Goal: Find specific page/section: Find specific page/section

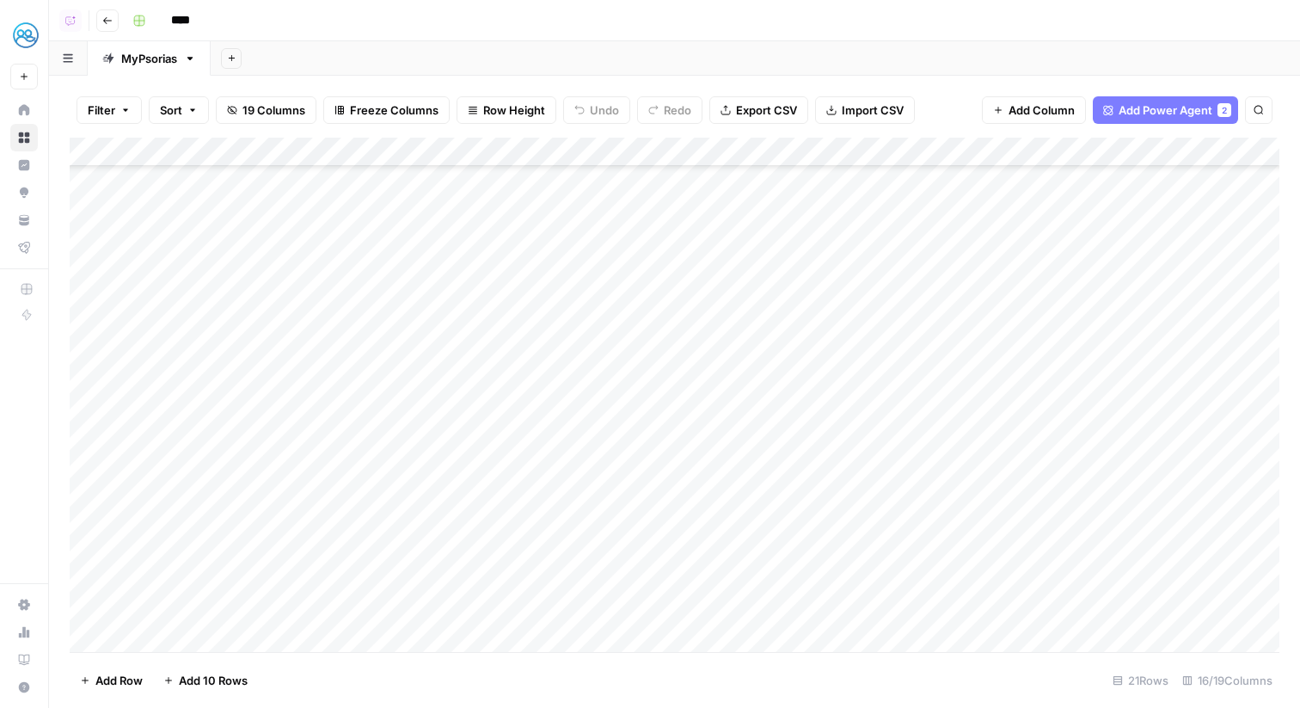
scroll to position [139, 0]
click at [29, 30] on img "Workspace: MyHealthTeam" at bounding box center [25, 35] width 31 height 31
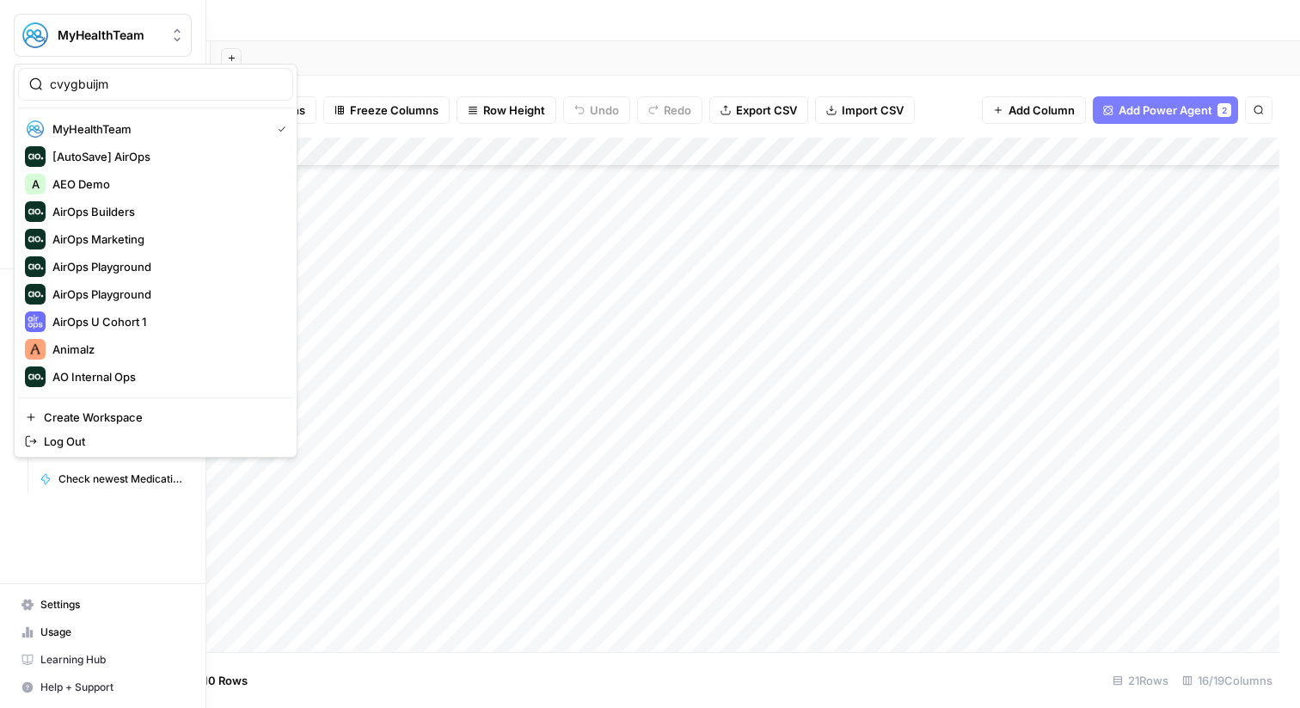
type input "cvygbuijm"
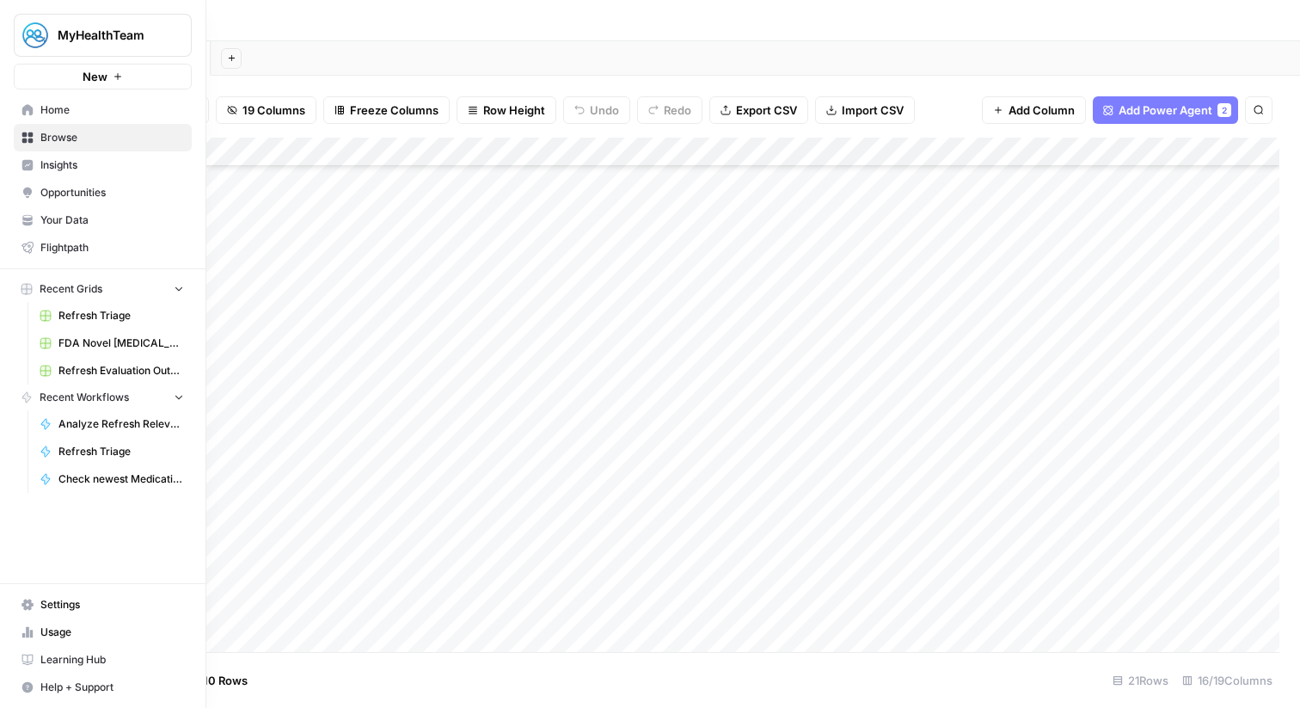
click at [29, 43] on img "Workspace: MyHealthTeam" at bounding box center [35, 35] width 31 height 31
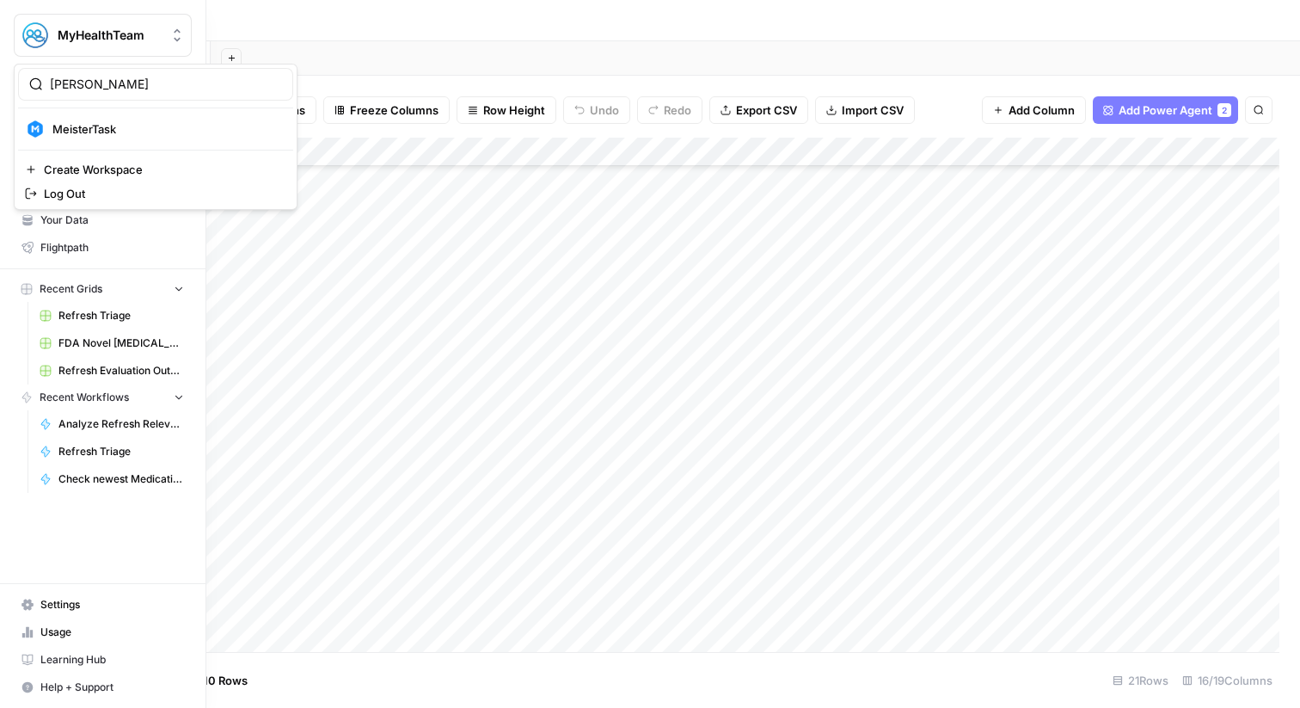
type input "meis"
click at [79, 126] on span "MeisterTask" at bounding box center [165, 128] width 227 height 17
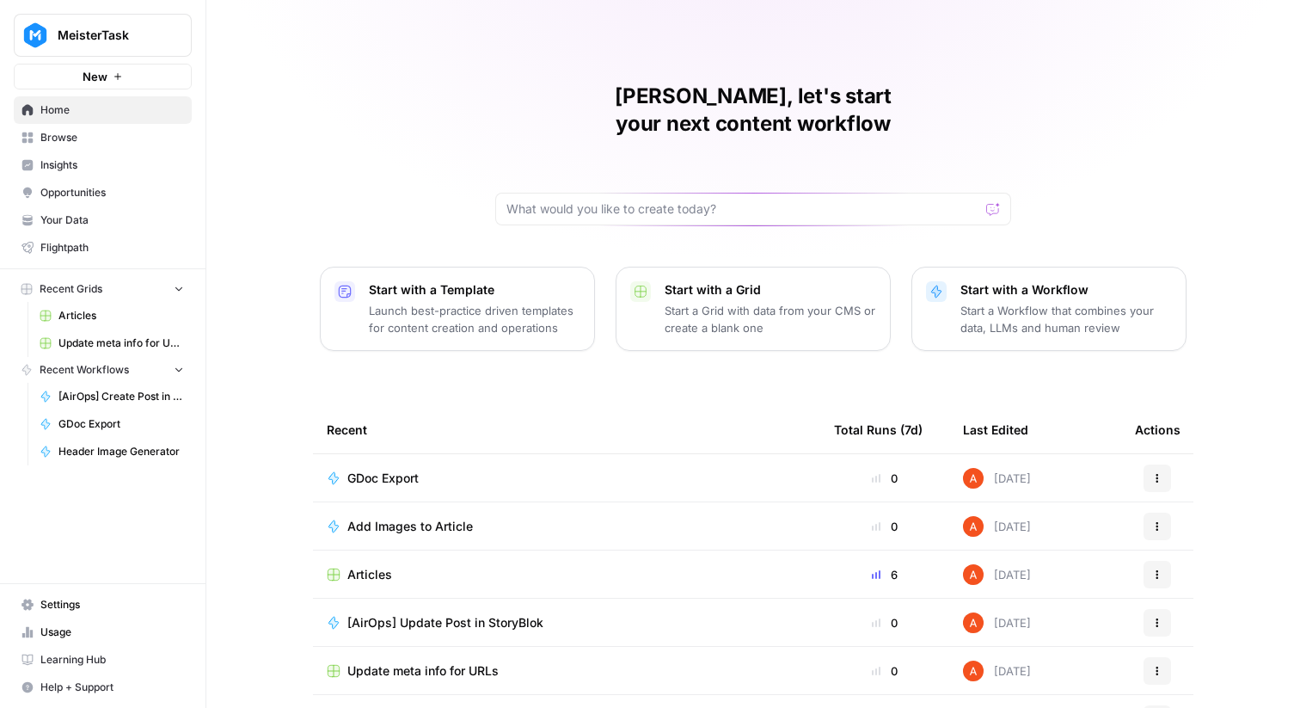
click at [122, 593] on link "Settings" at bounding box center [103, 605] width 178 height 28
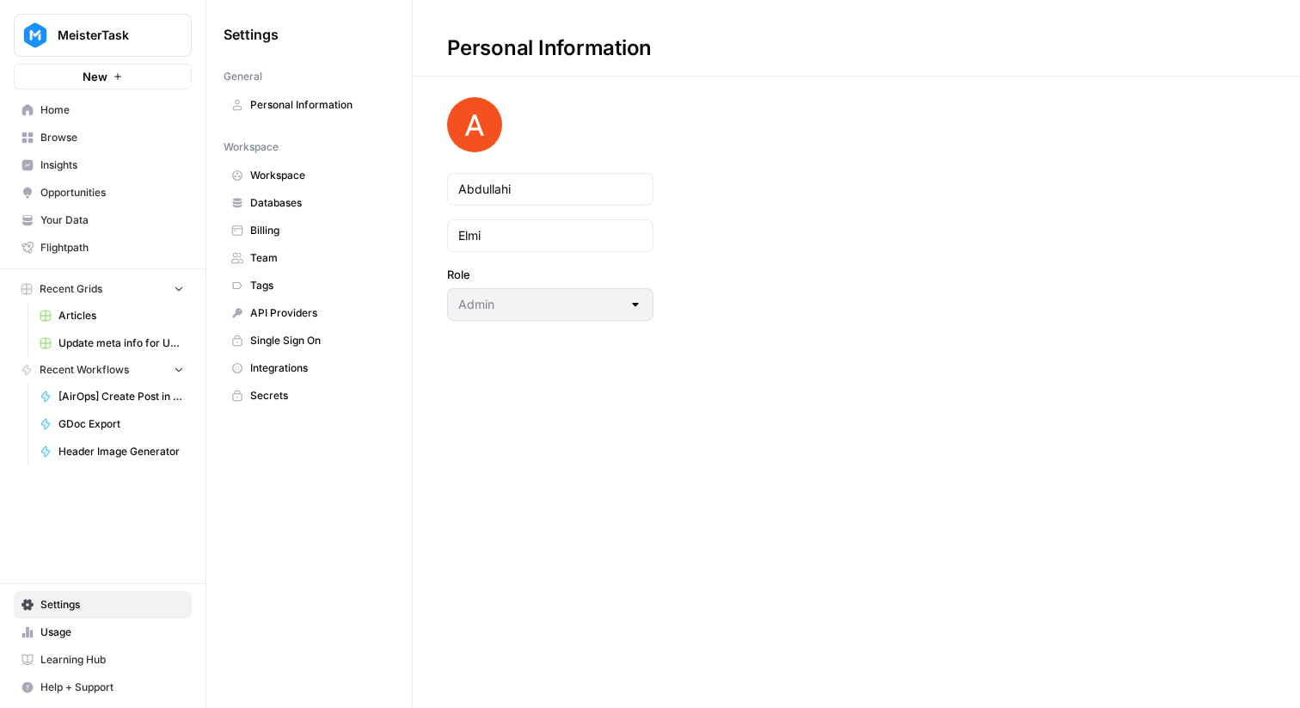
click at [290, 349] on link "Single Sign On" at bounding box center [309, 341] width 171 height 28
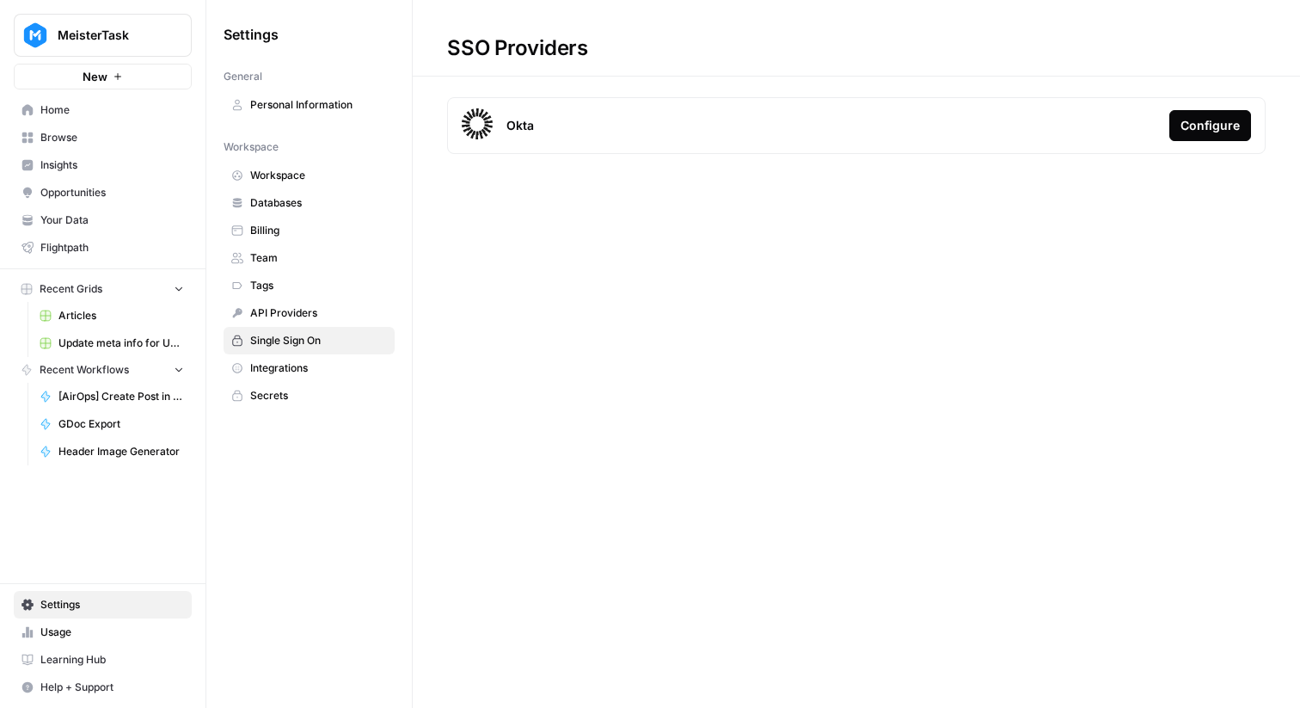
click at [295, 363] on span "Integrations" at bounding box center [318, 367] width 137 height 15
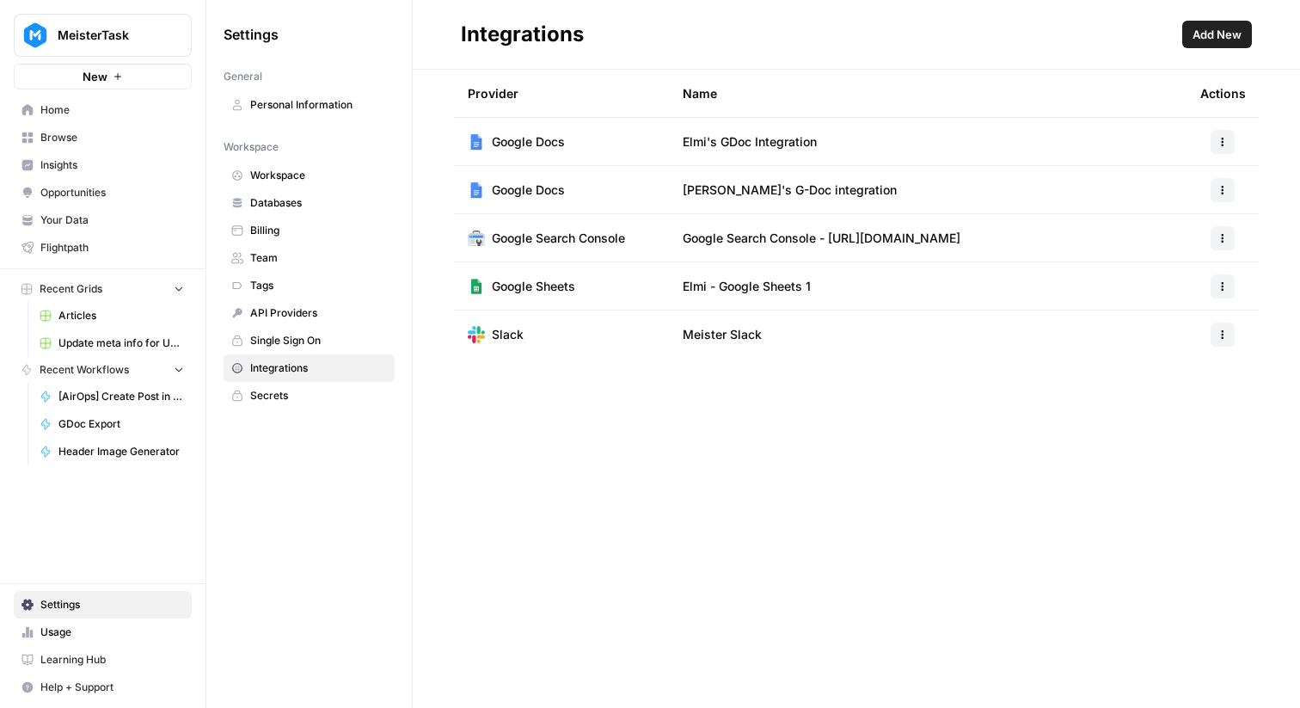
click at [1193, 39] on span "Add New" at bounding box center [1217, 34] width 49 height 17
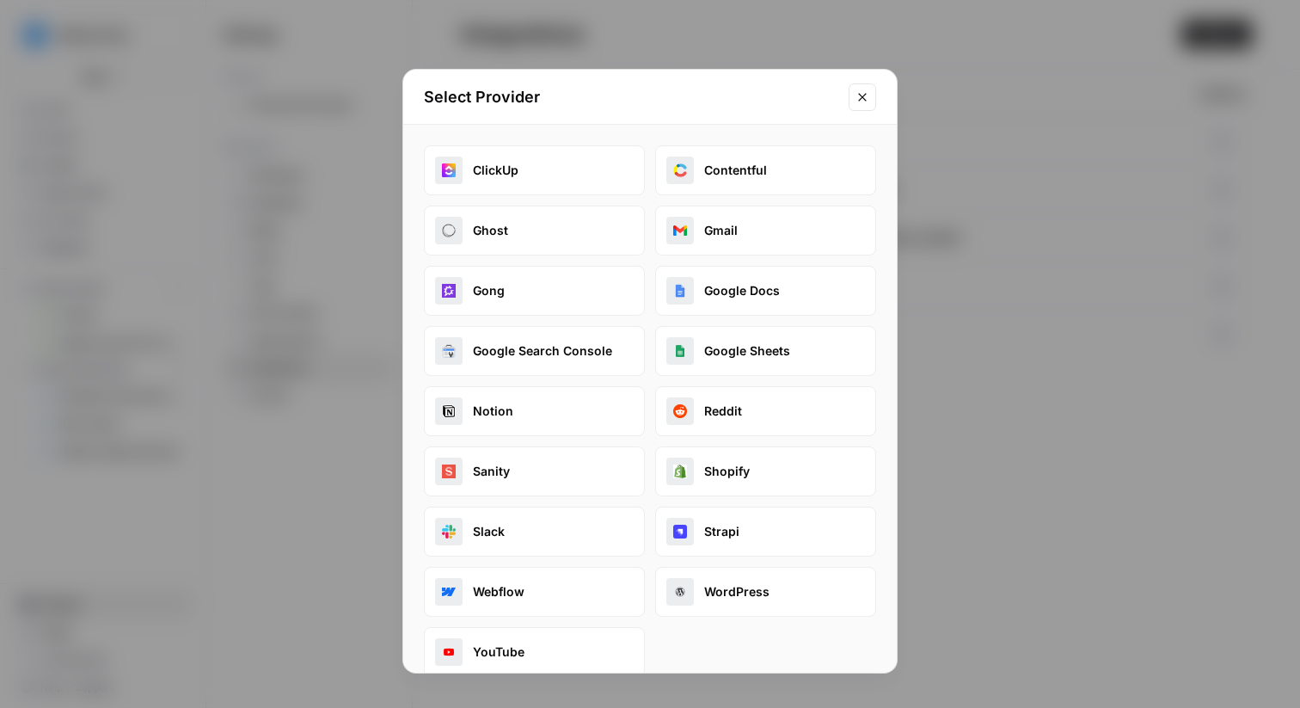
click at [576, 537] on button "Slack" at bounding box center [534, 531] width 221 height 50
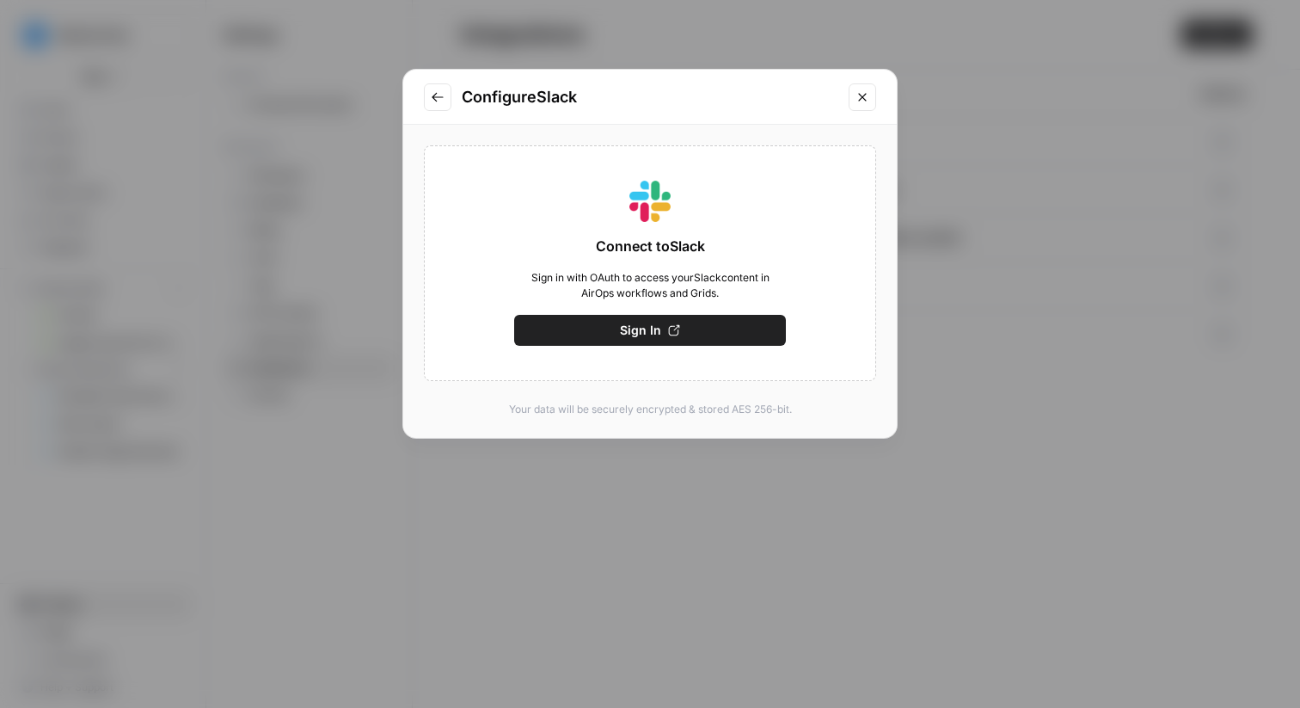
click at [736, 320] on button "Sign In" at bounding box center [650, 330] width 272 height 31
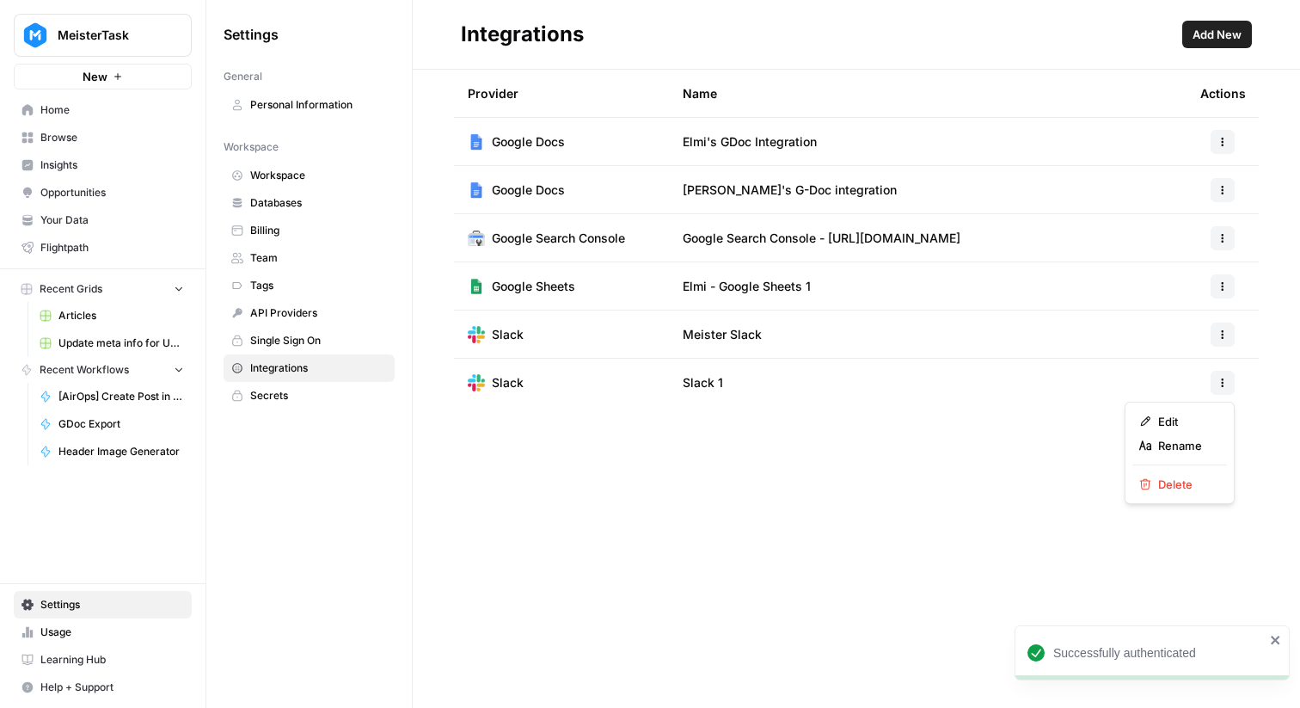
click at [1224, 379] on icon "button" at bounding box center [1223, 382] width 10 height 10
click at [1193, 488] on span "Delete" at bounding box center [1185, 483] width 55 height 17
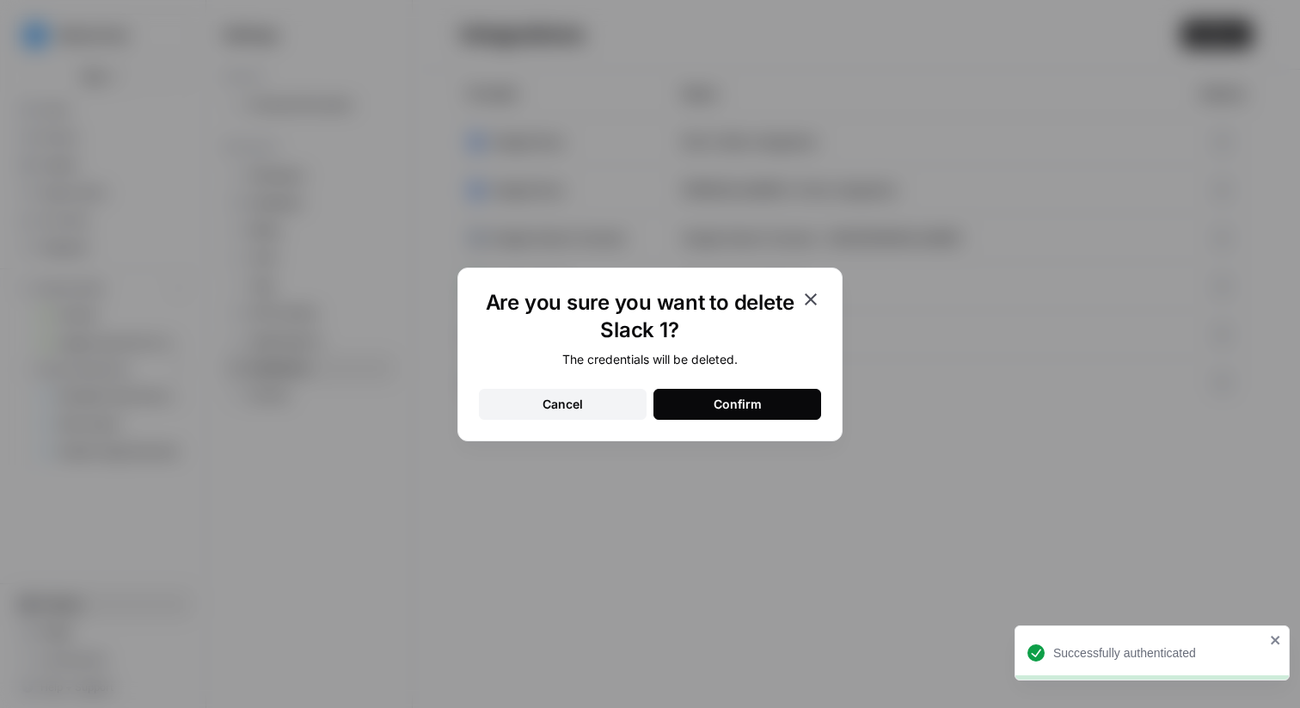
click at [763, 398] on button "Confirm" at bounding box center [737, 404] width 168 height 31
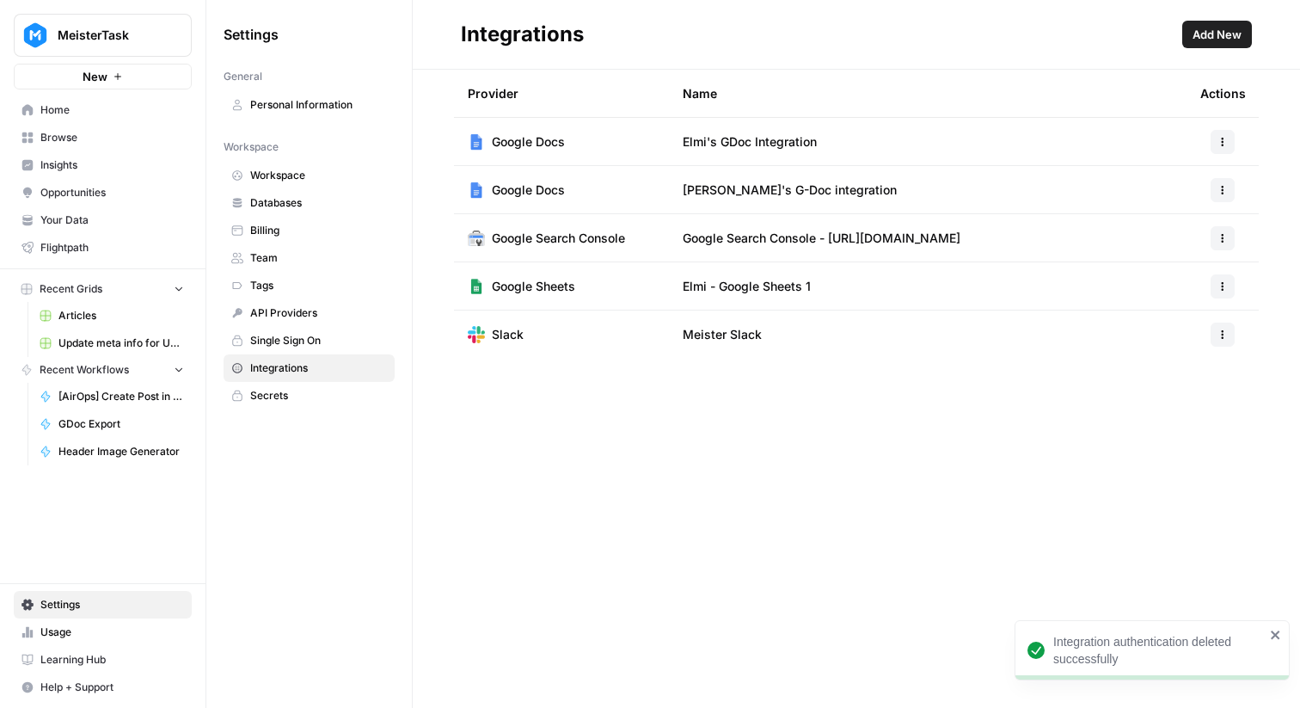
click at [1218, 45] on button "Add New" at bounding box center [1217, 35] width 70 height 28
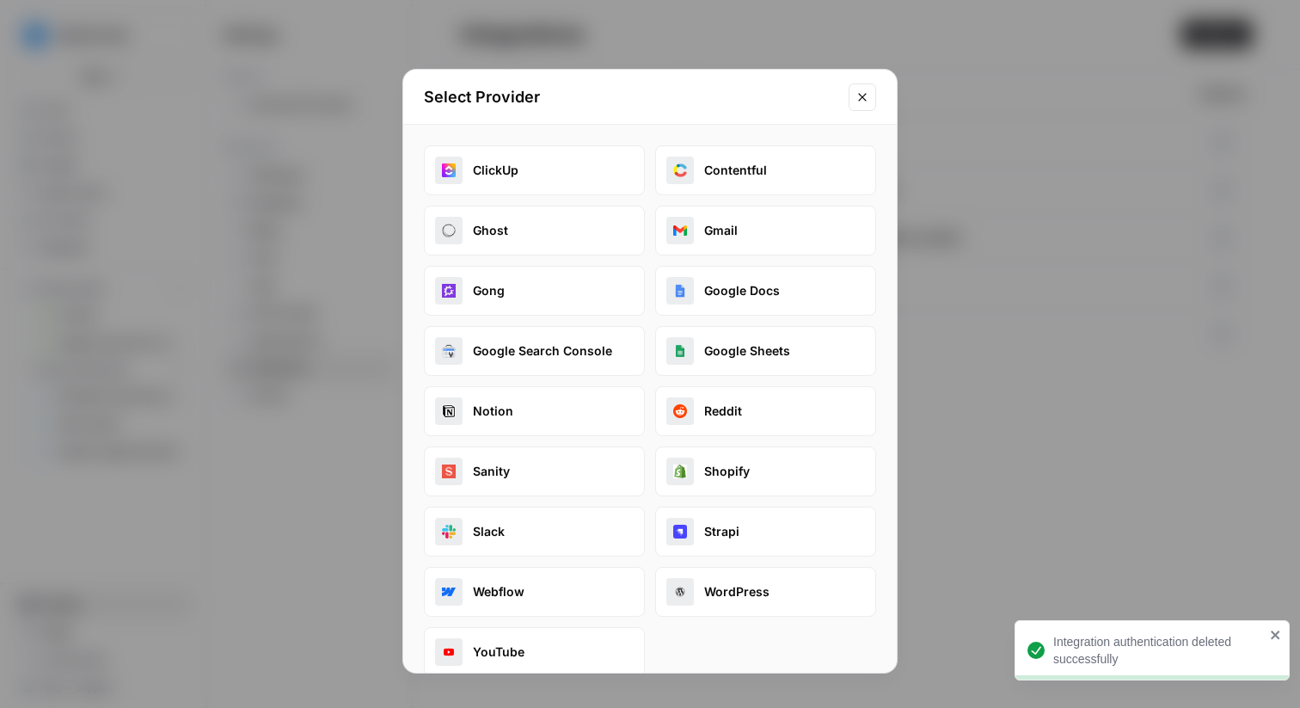
click at [567, 524] on button "Slack" at bounding box center [534, 531] width 221 height 50
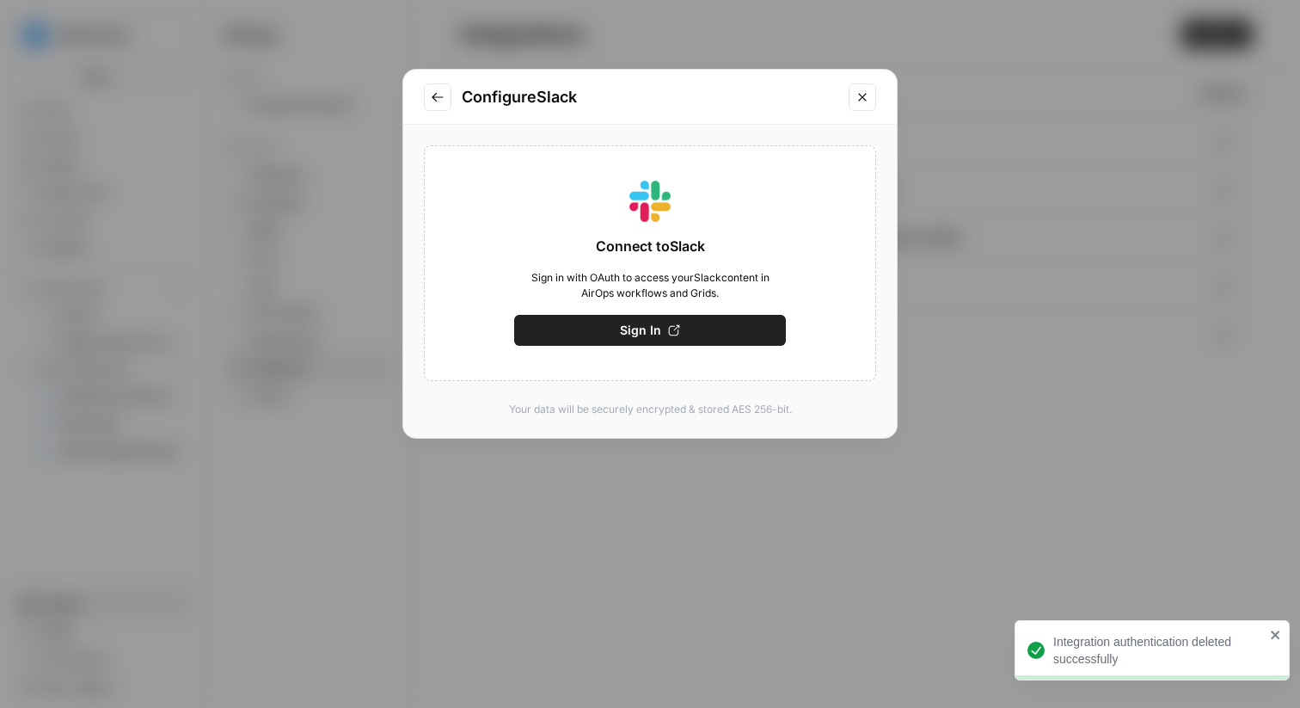
click at [684, 331] on button "Sign In" at bounding box center [650, 330] width 272 height 31
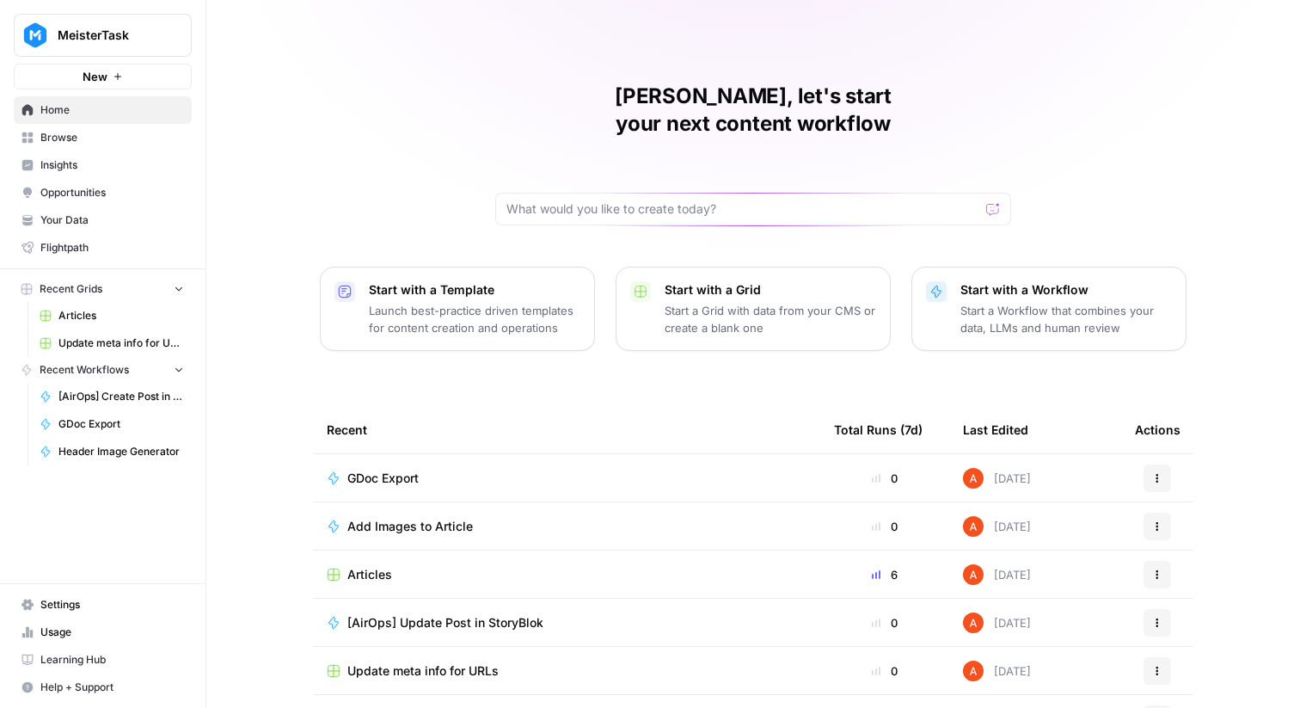
click at [132, 40] on span "MeisterTask" at bounding box center [110, 35] width 104 height 17
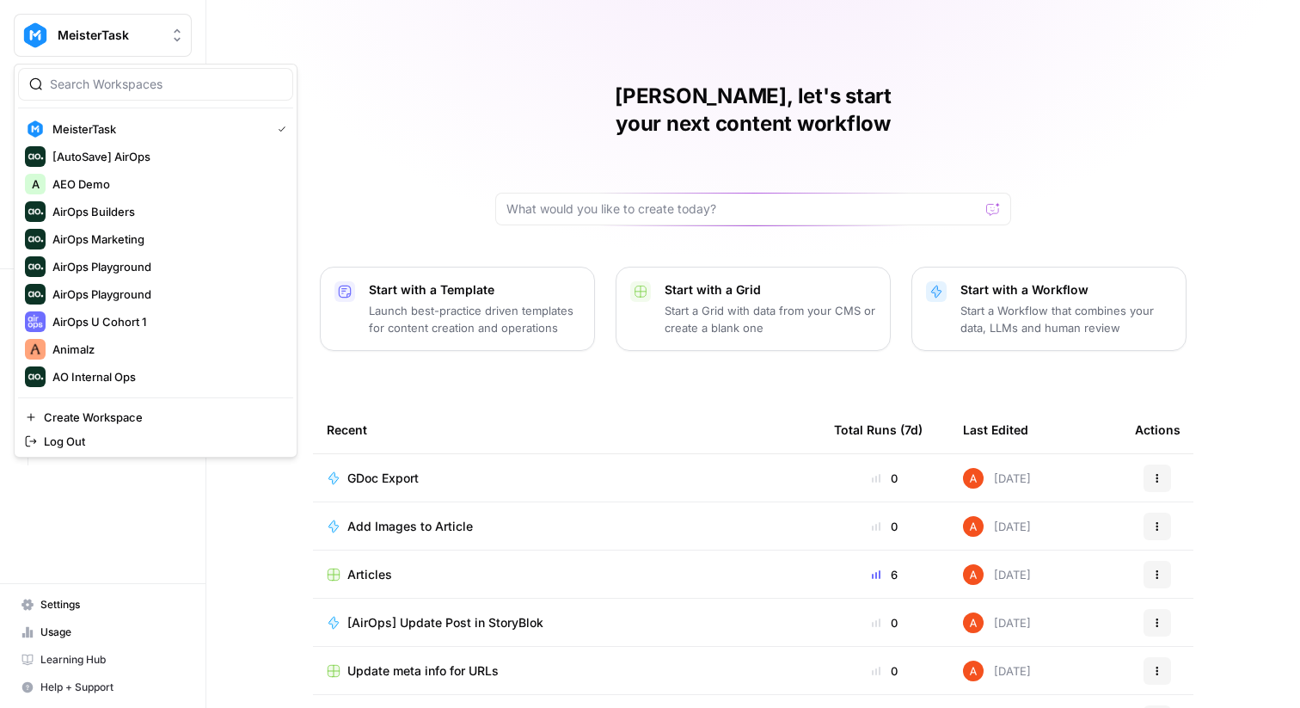
click at [377, 89] on div "Abdullahi, let's start your next content workflow Start with a Template Launch …" at bounding box center [753, 409] width 1094 height 819
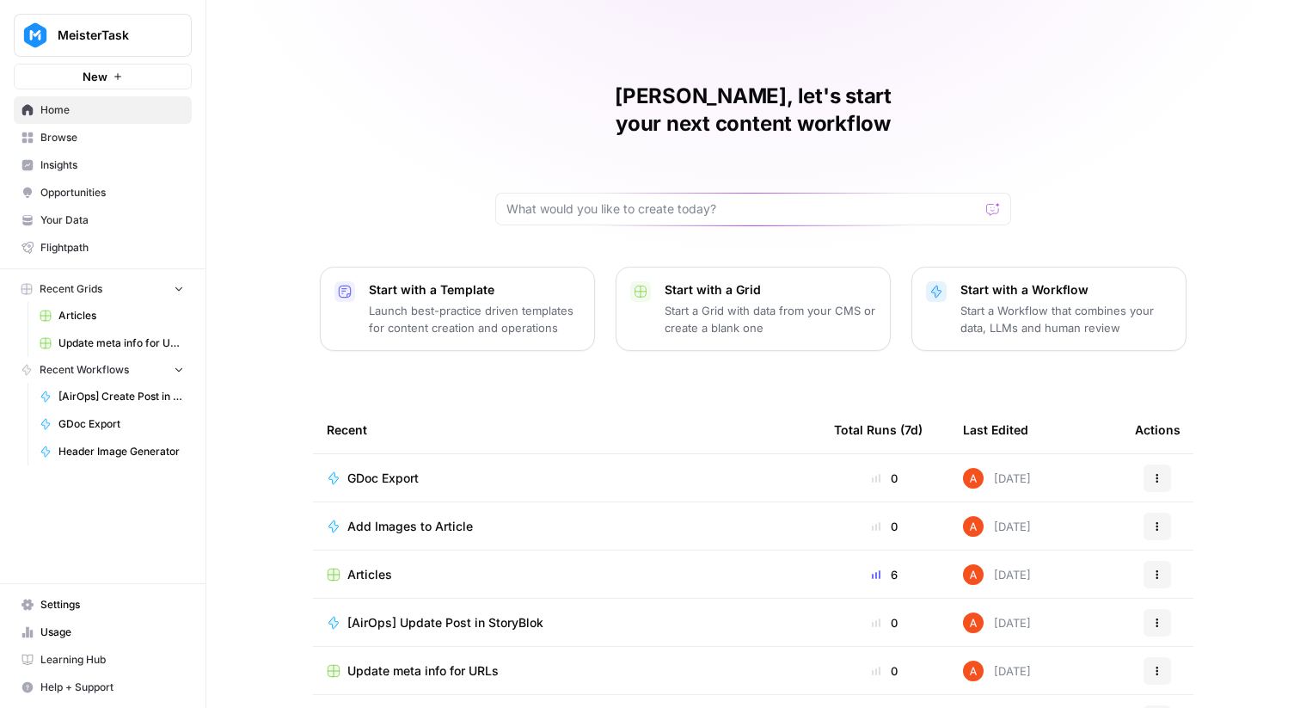
click at [178, 19] on button "MeisterTask" at bounding box center [103, 35] width 178 height 43
type input "gong"
click at [126, 132] on span "Gong" at bounding box center [165, 128] width 227 height 17
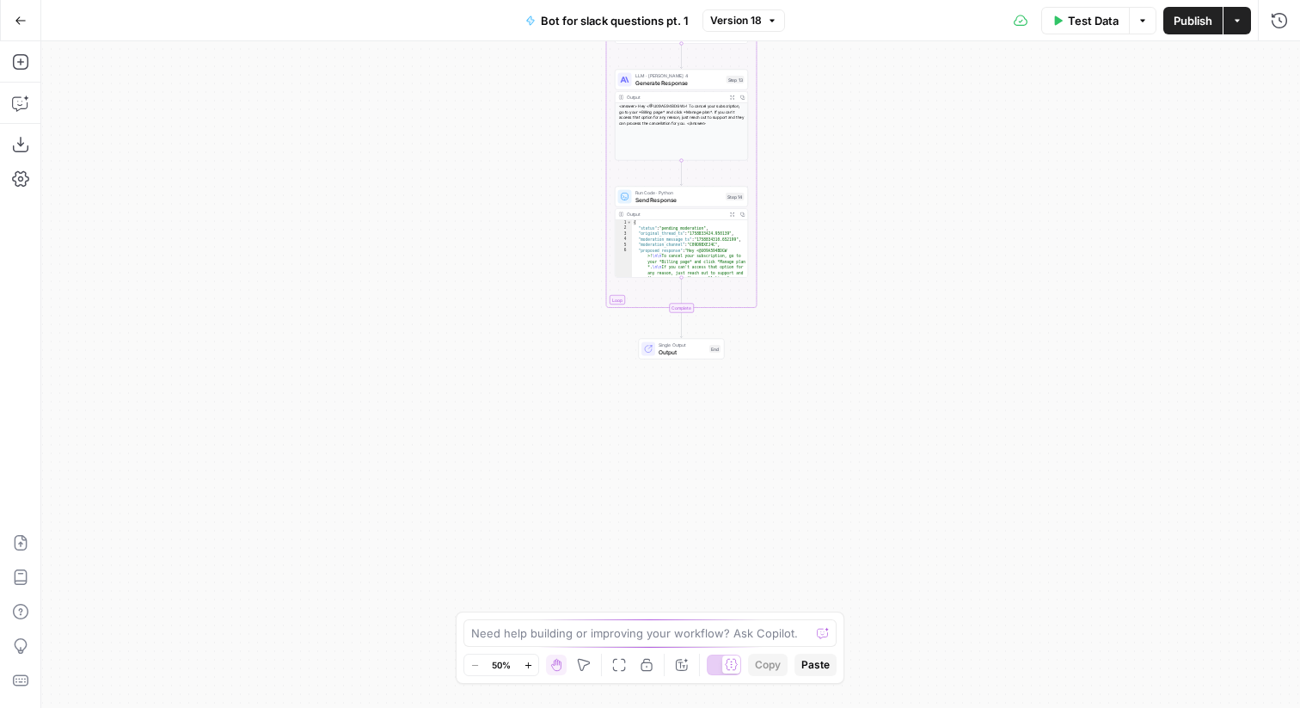
click at [727, 193] on div "Step 14" at bounding box center [735, 197] width 19 height 8
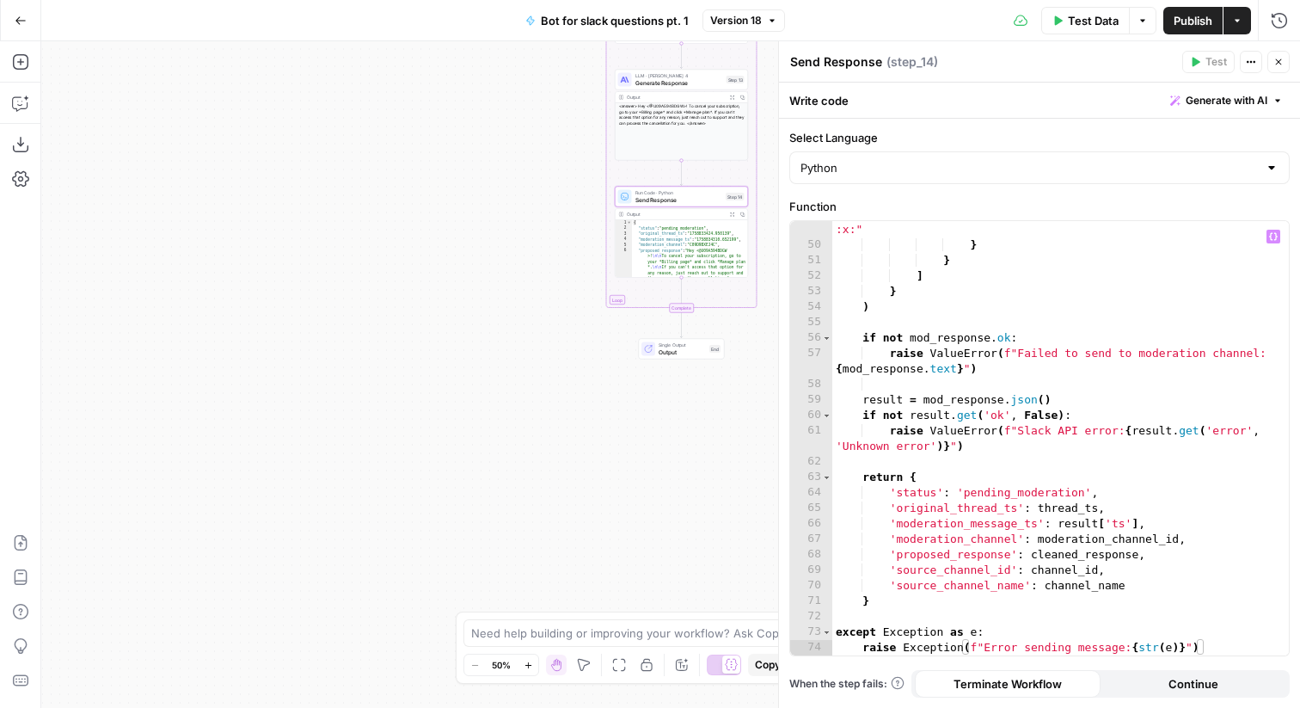
scroll to position [943, 0]
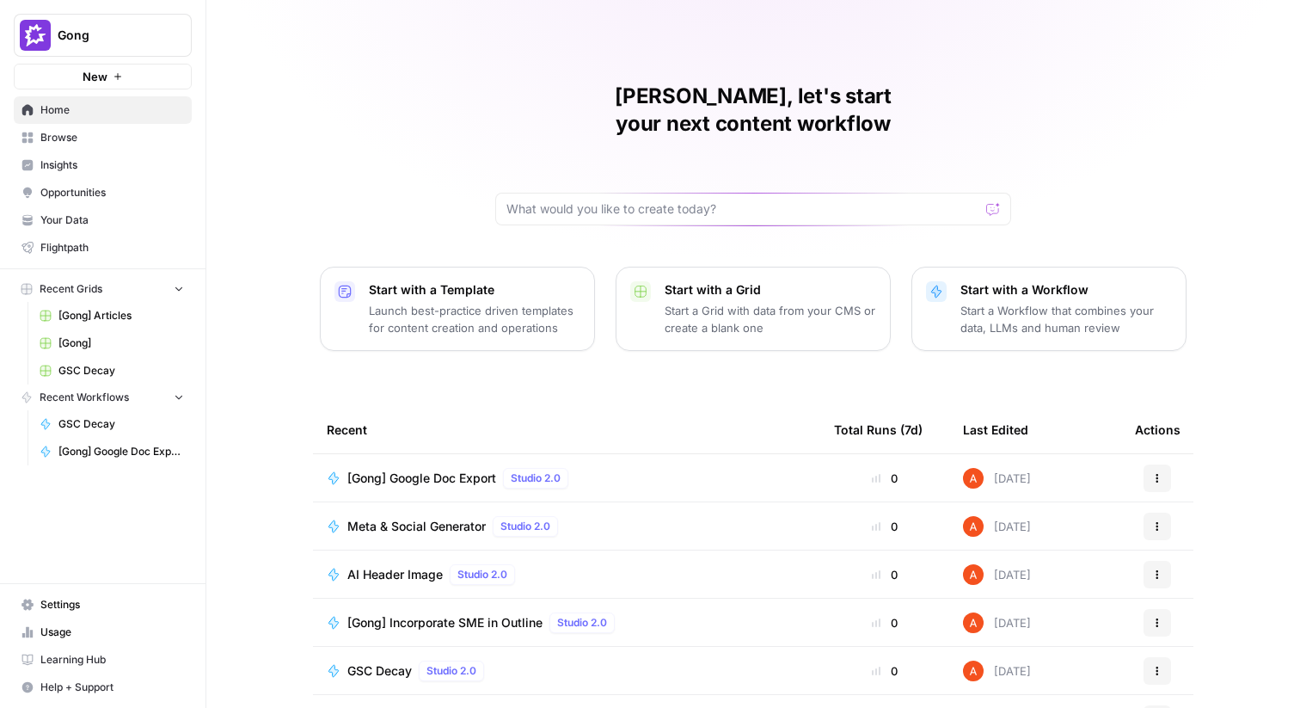
click at [139, 140] on span "Browse" at bounding box center [112, 137] width 144 height 15
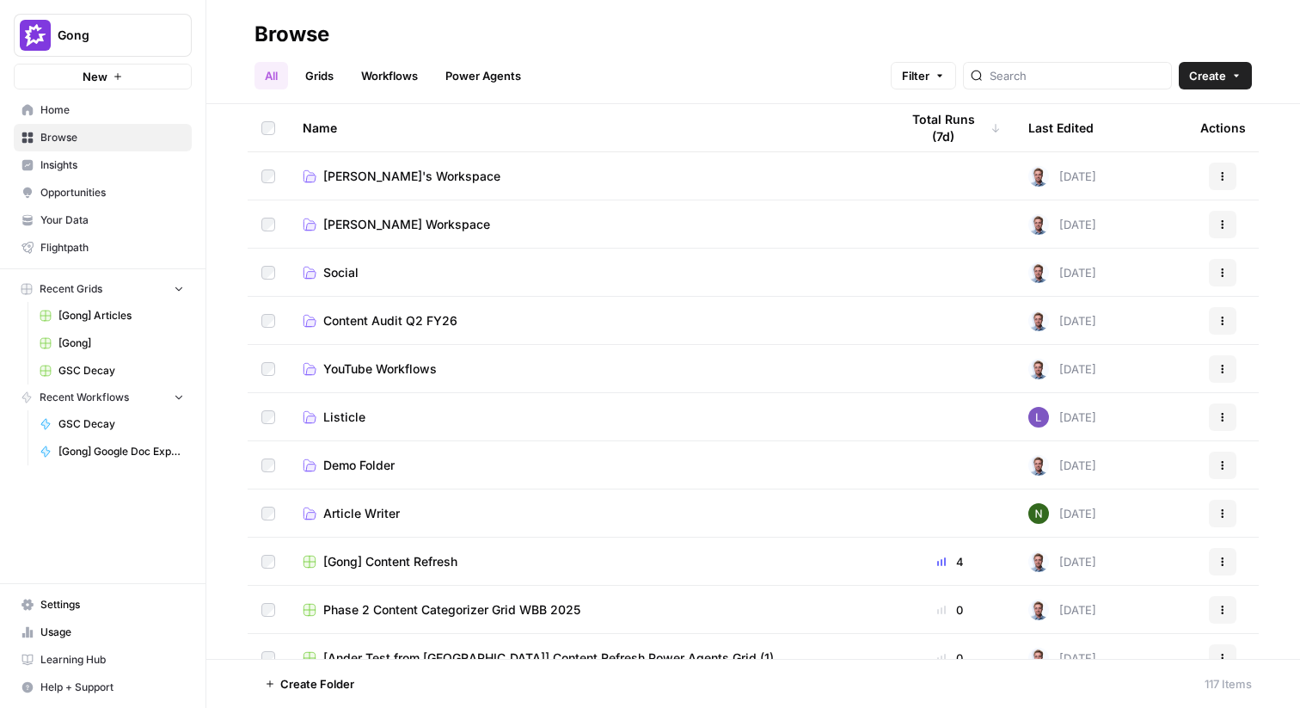
click at [142, 135] on span "Browse" at bounding box center [112, 137] width 144 height 15
click at [305, 71] on link "Grids" at bounding box center [319, 76] width 49 height 28
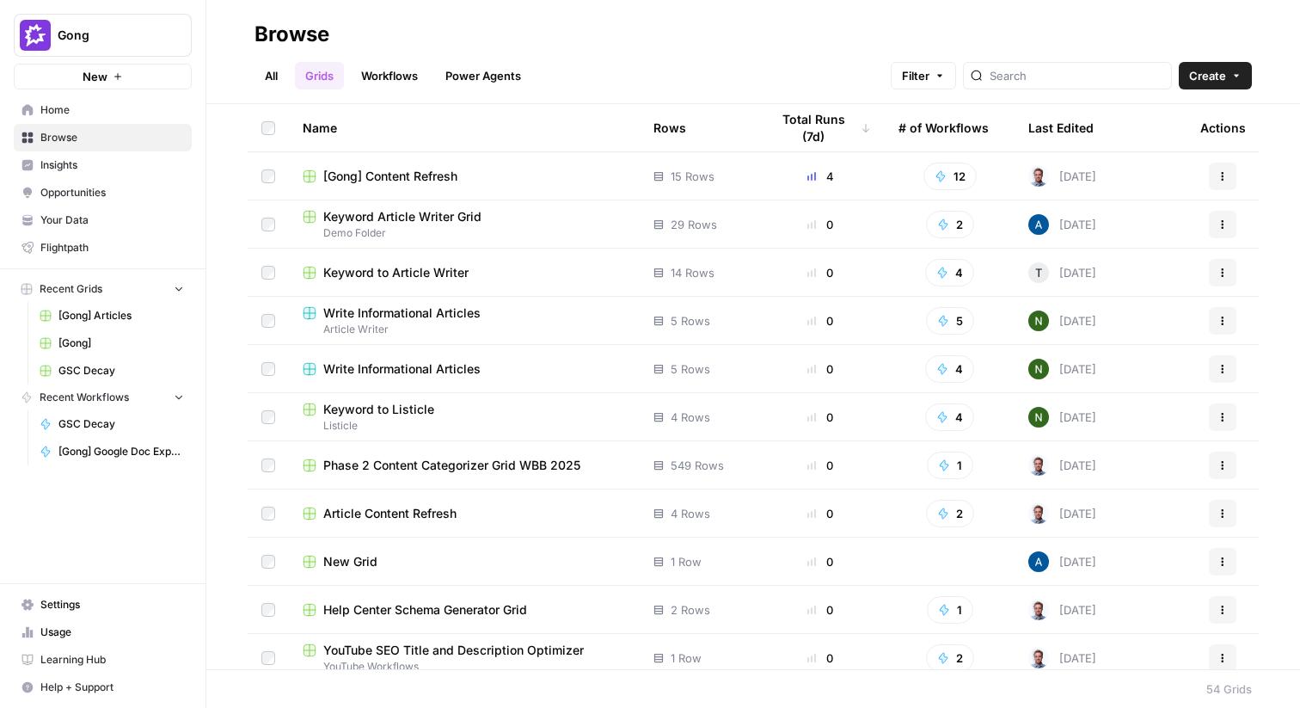
click at [361, 175] on span "[Gong] Content Refresh" at bounding box center [390, 176] width 134 height 17
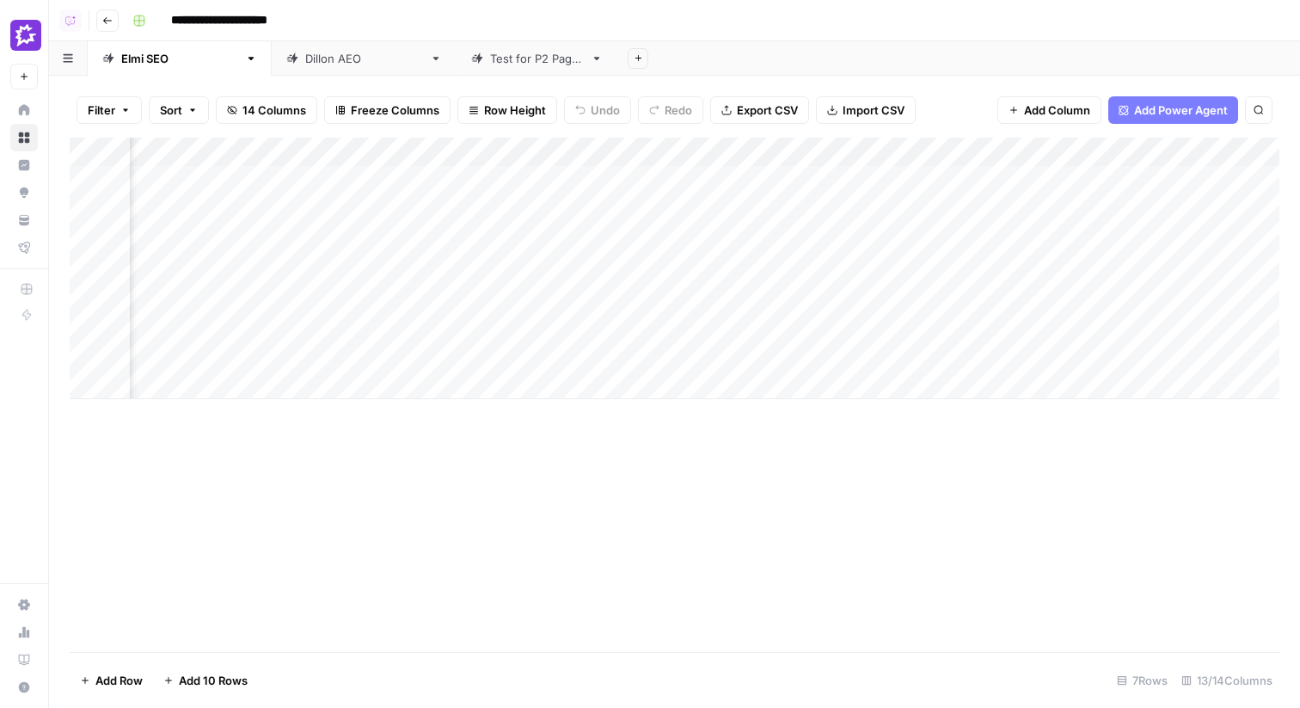
scroll to position [0, 1293]
click at [98, 21] on button "Go back" at bounding box center [107, 20] width 22 height 22
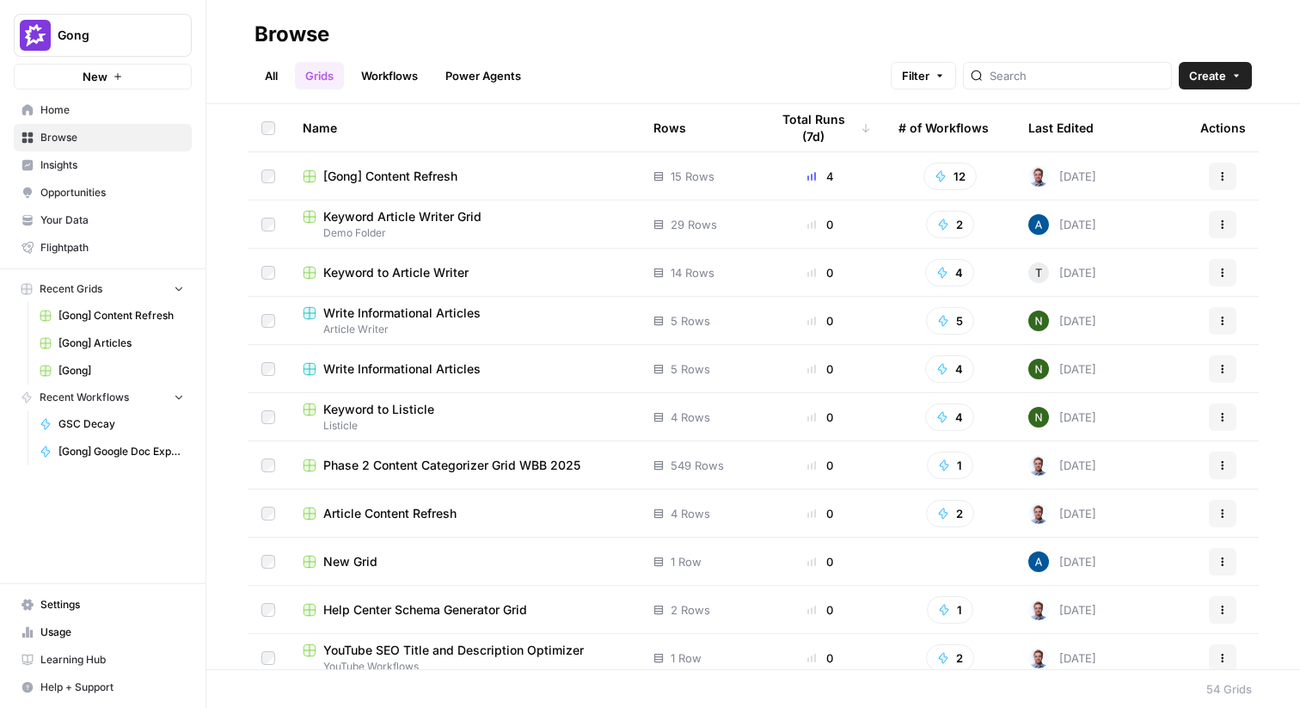
click at [1058, 64] on div at bounding box center [1067, 76] width 209 height 28
type input "Gong"
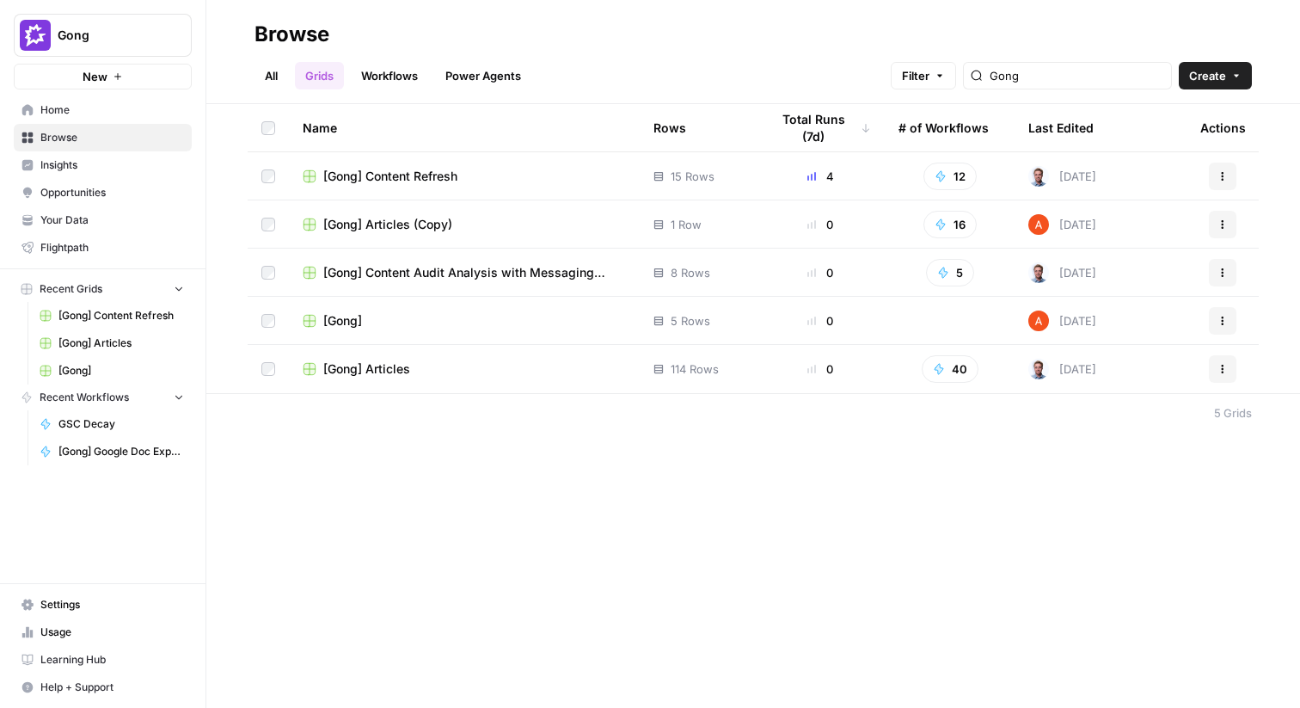
click at [381, 364] on span "[Gong] Articles" at bounding box center [366, 368] width 87 height 17
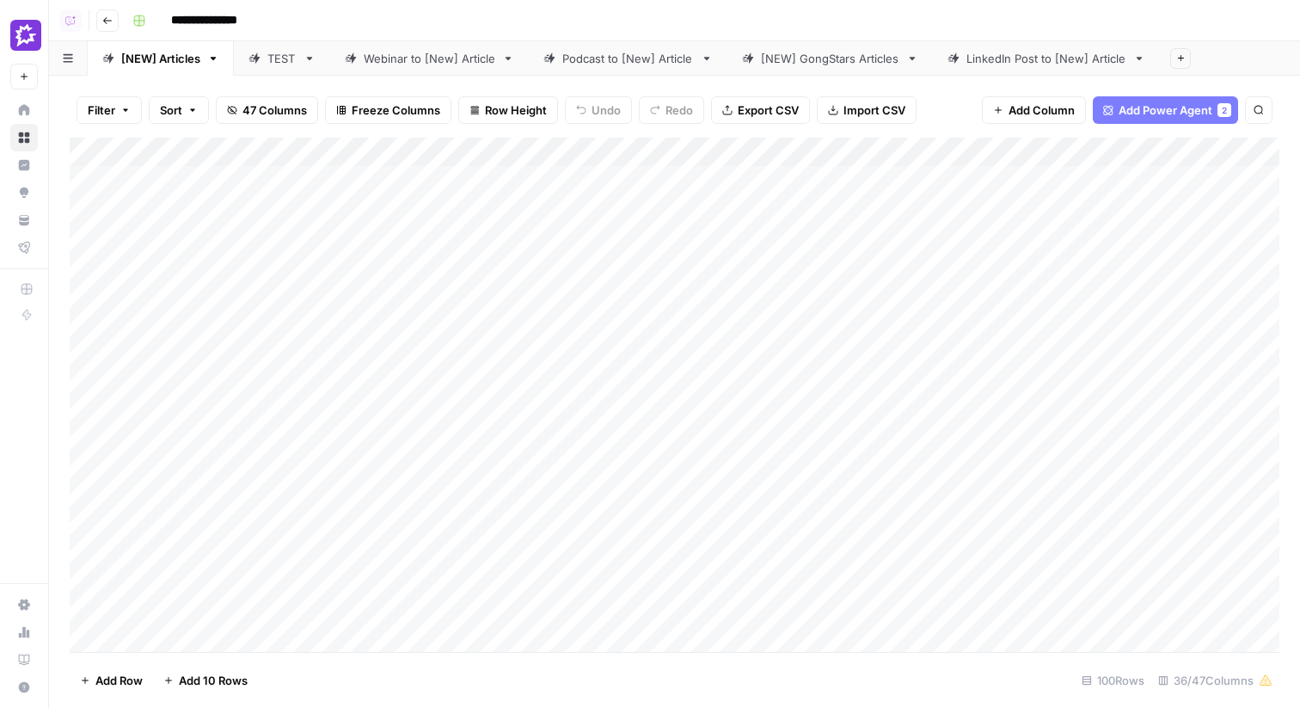
click at [108, 23] on icon "button" at bounding box center [107, 20] width 10 height 10
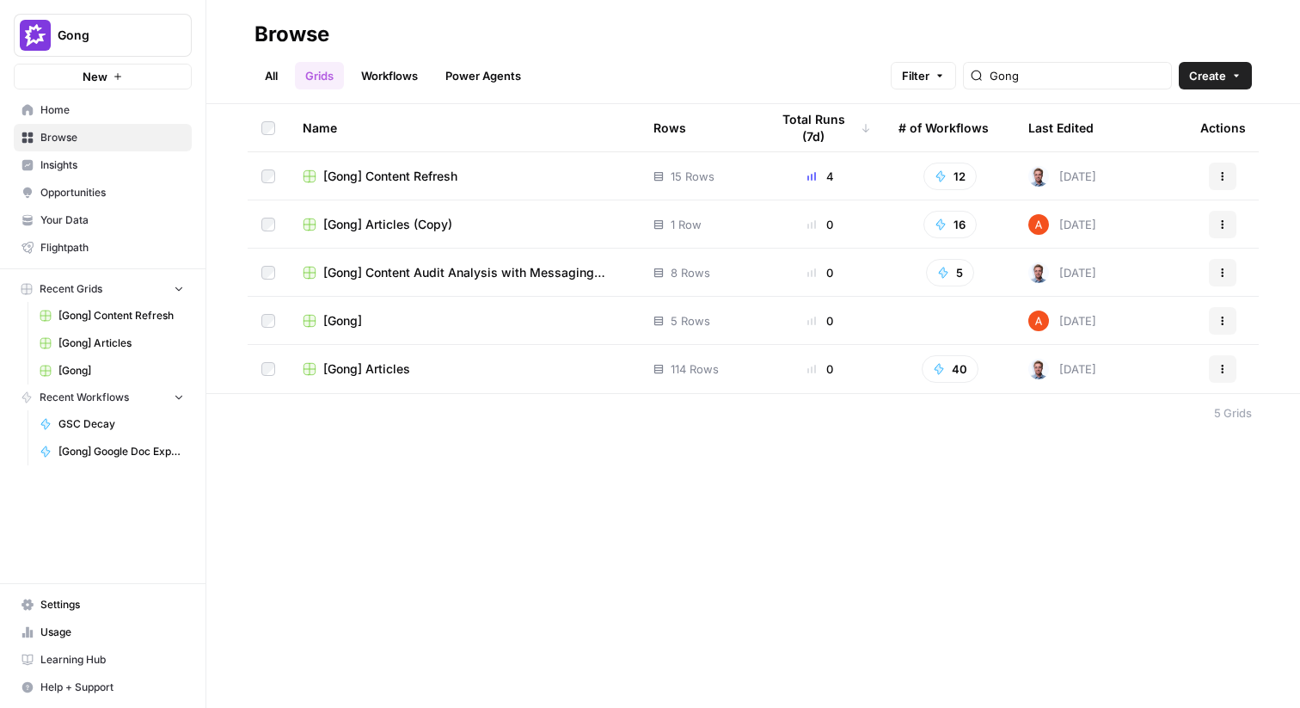
click at [363, 372] on span "[Gong] Articles" at bounding box center [366, 368] width 87 height 17
